Goal: Check status: Check status

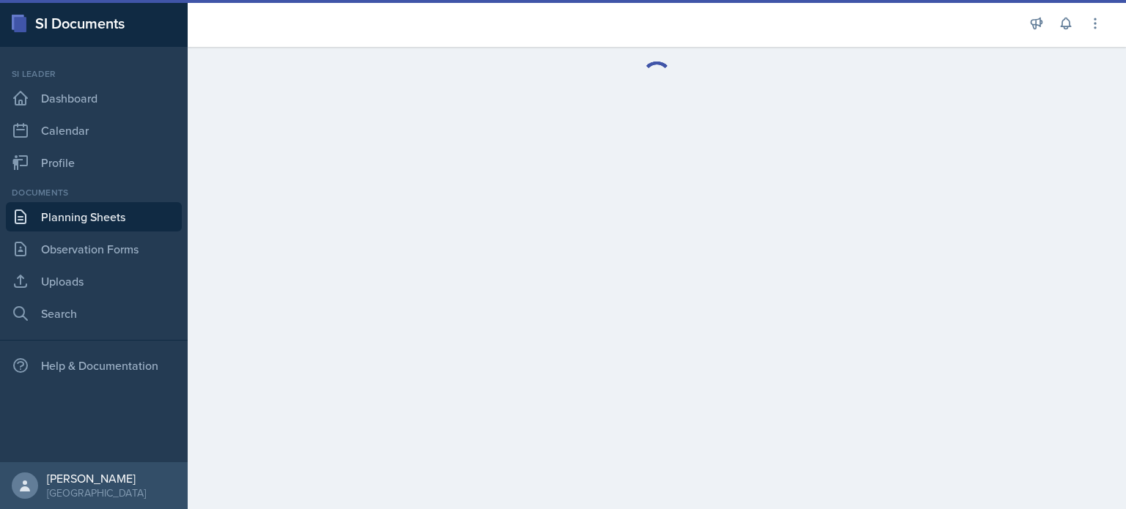
click at [144, 211] on link "Planning Sheets" at bounding box center [94, 216] width 176 height 29
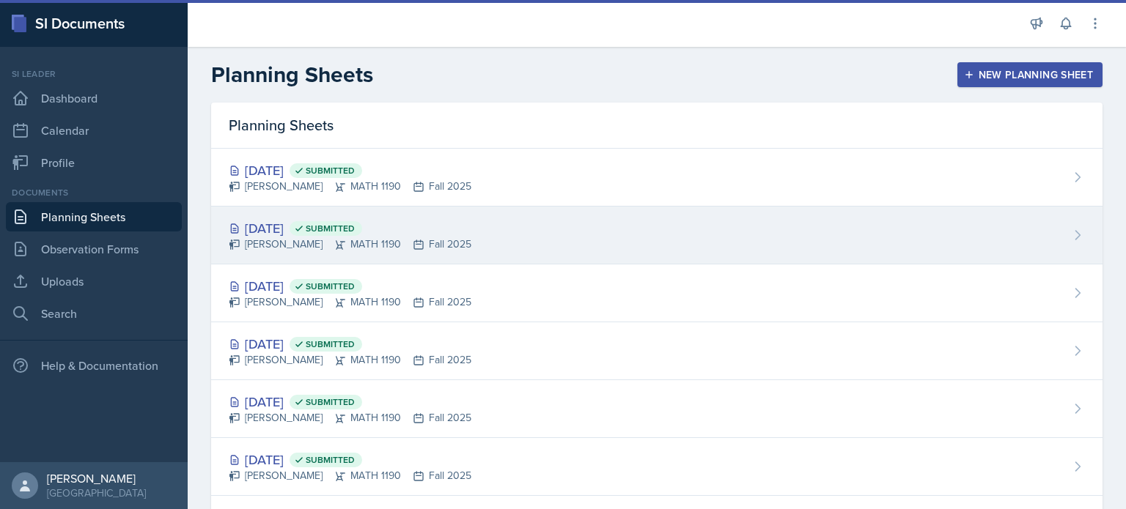
click at [515, 235] on div "Oct 8th, 2025 Submitted Aditya Chauhan MATH 1190 Fall 2025" at bounding box center [656, 236] width 891 height 58
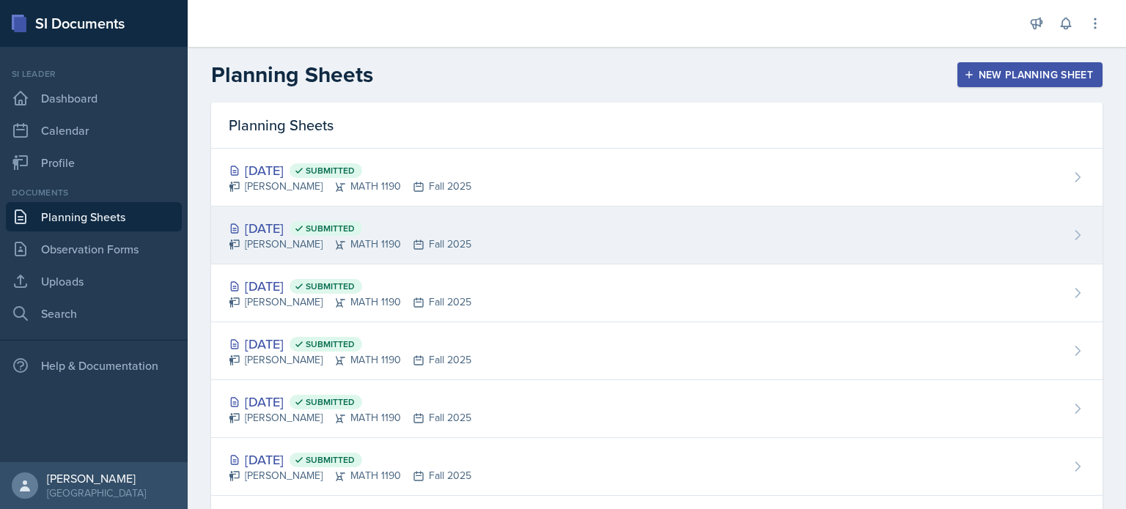
drag, startPoint x: 385, startPoint y: 218, endPoint x: 383, endPoint y: 225, distance: 7.5
click at [355, 225] on span "Submitted" at bounding box center [330, 229] width 49 height 12
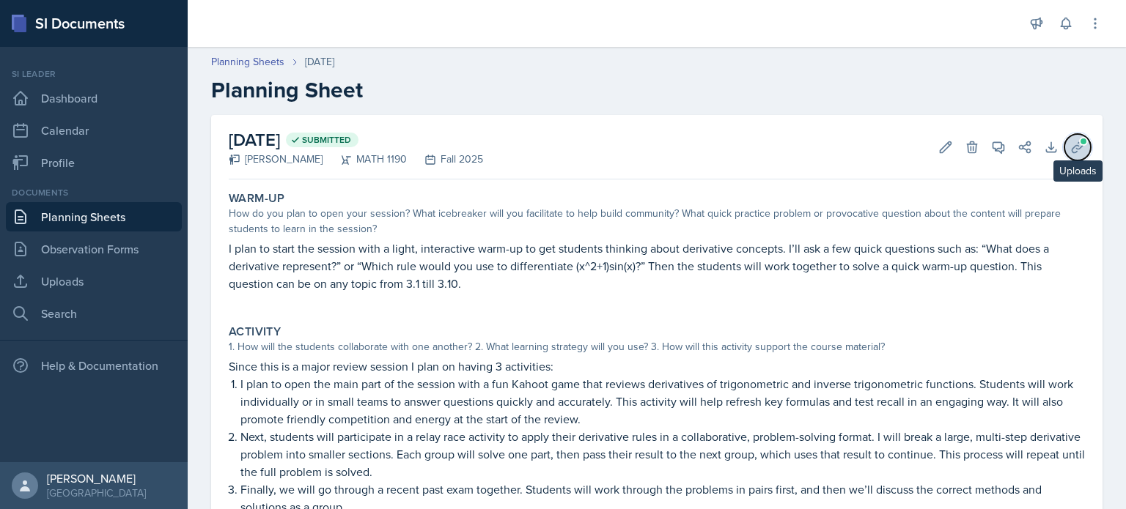
click at [1079, 138] on span at bounding box center [1083, 141] width 9 height 9
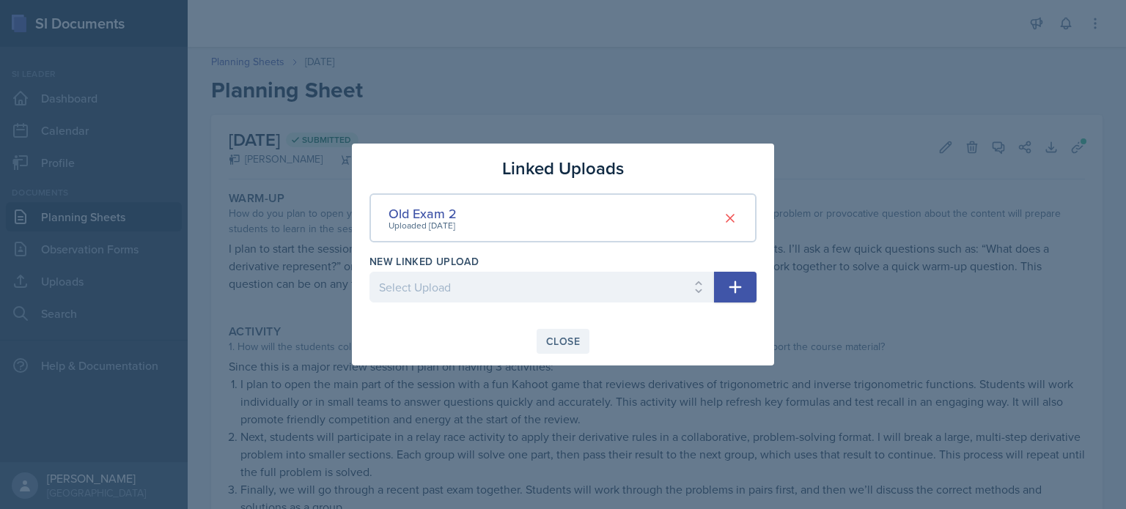
click at [574, 336] on div "Close" at bounding box center [563, 342] width 34 height 12
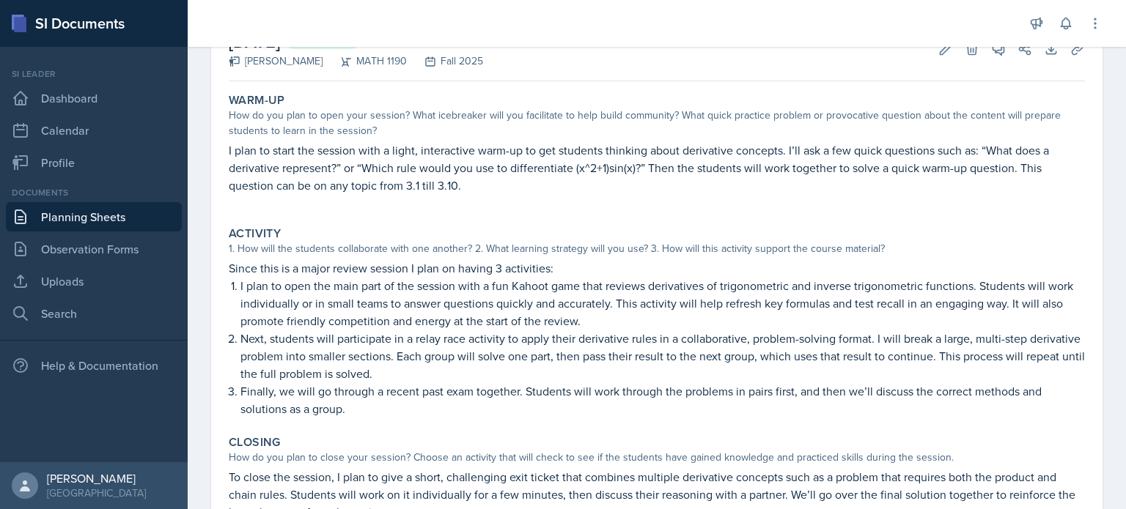
scroll to position [104, 0]
